Goal: Task Accomplishment & Management: Manage account settings

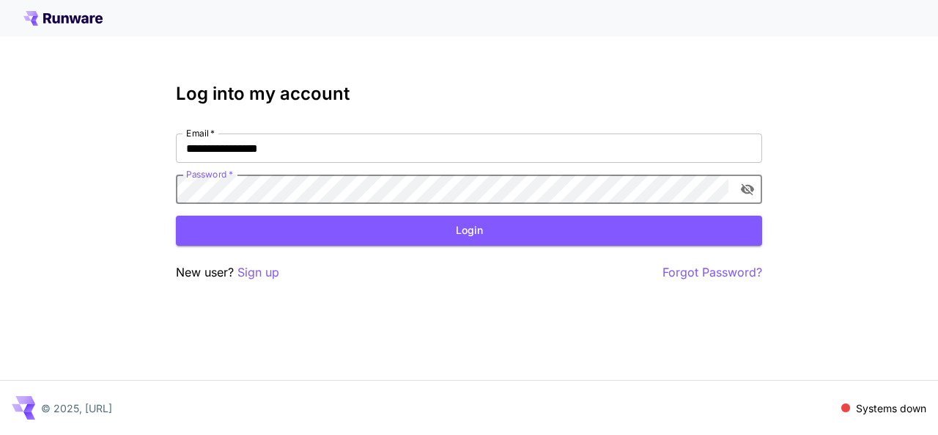
click button "Login" at bounding box center [469, 231] width 586 height 30
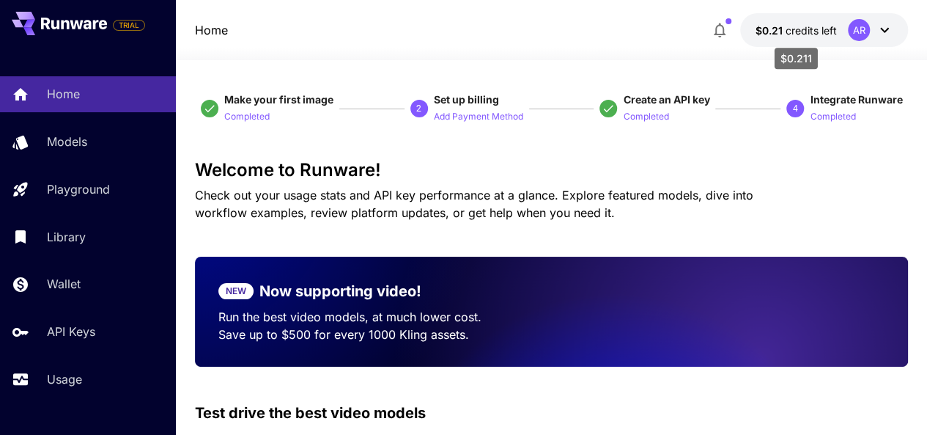
click at [807, 29] on span "credits left" at bounding box center [810, 30] width 51 height 12
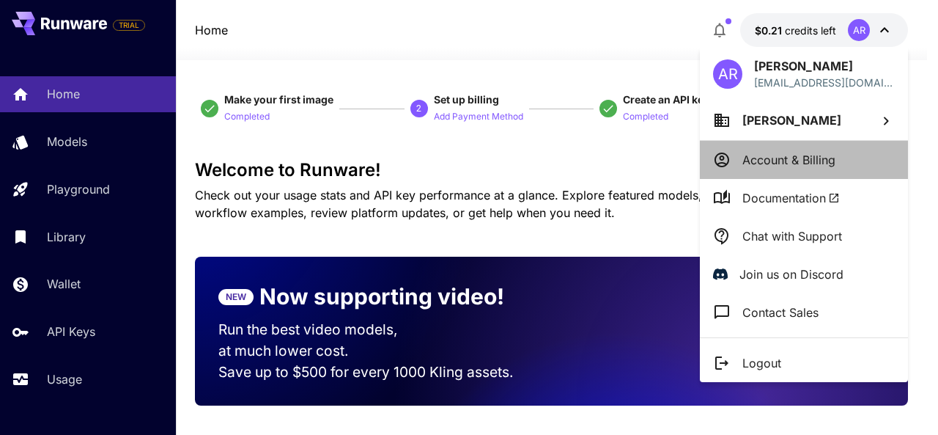
click at [820, 166] on p "Account & Billing" at bounding box center [789, 160] width 93 height 18
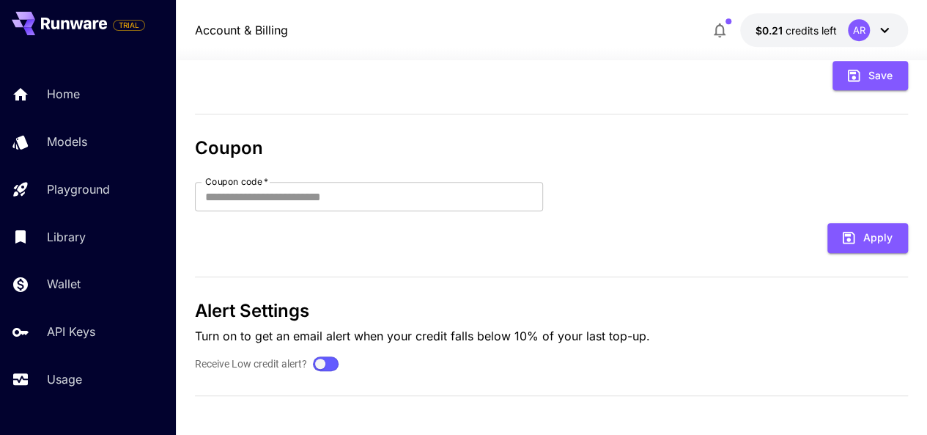
scroll to position [457, 0]
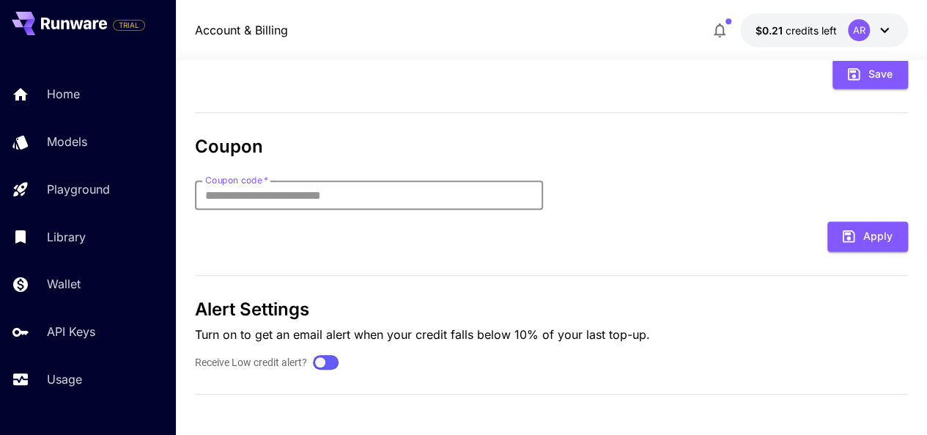
click at [433, 202] on input "Coupon code   *" at bounding box center [369, 194] width 348 height 29
type input "*"
type input "**********"
click button "Apply" at bounding box center [868, 236] width 81 height 30
